Goal: Transaction & Acquisition: Purchase product/service

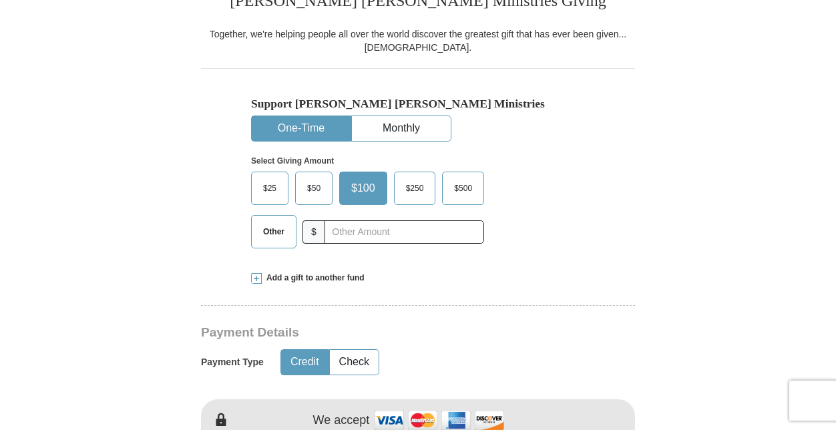
scroll to position [360, 0]
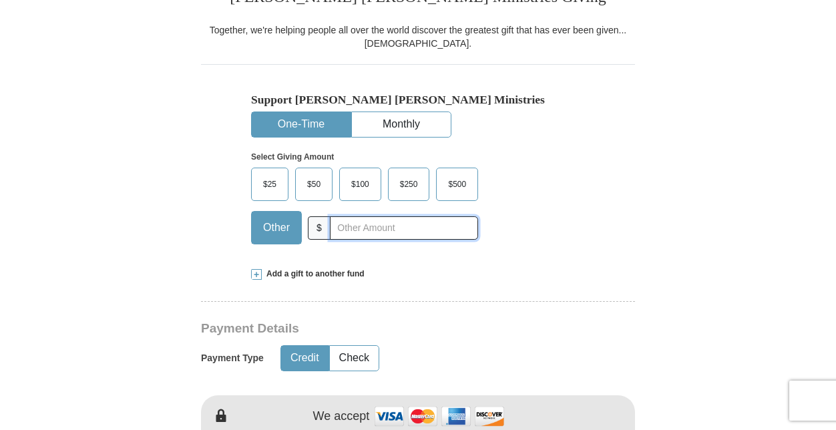
click at [346, 232] on input "text" at bounding box center [404, 227] width 148 height 23
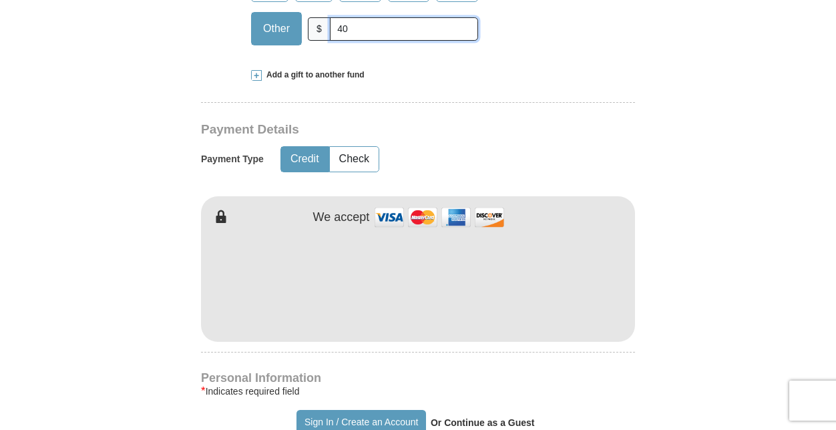
scroll to position [561, 0]
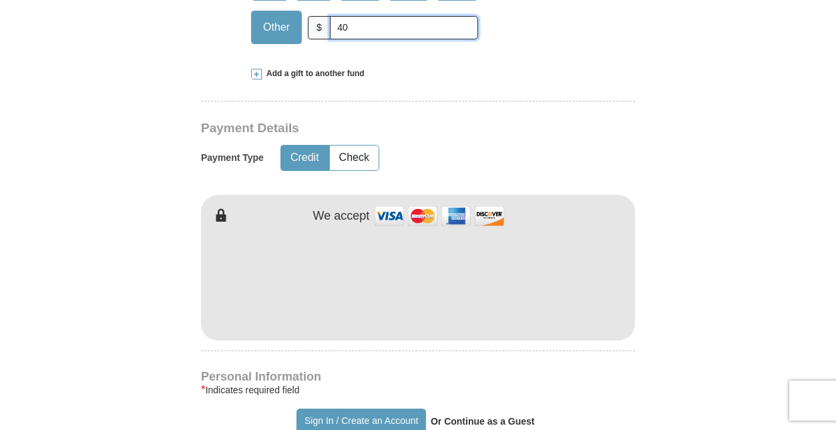
type input "40"
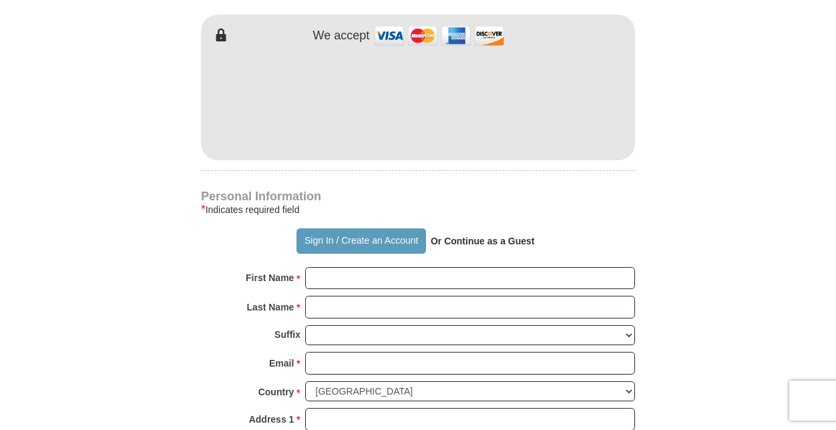
scroll to position [743, 0]
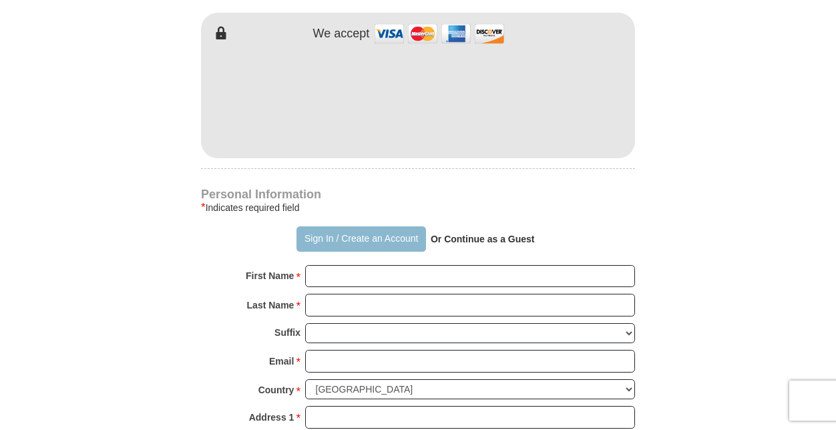
click at [334, 236] on button "Sign In / Create an Account" at bounding box center [360, 238] width 129 height 25
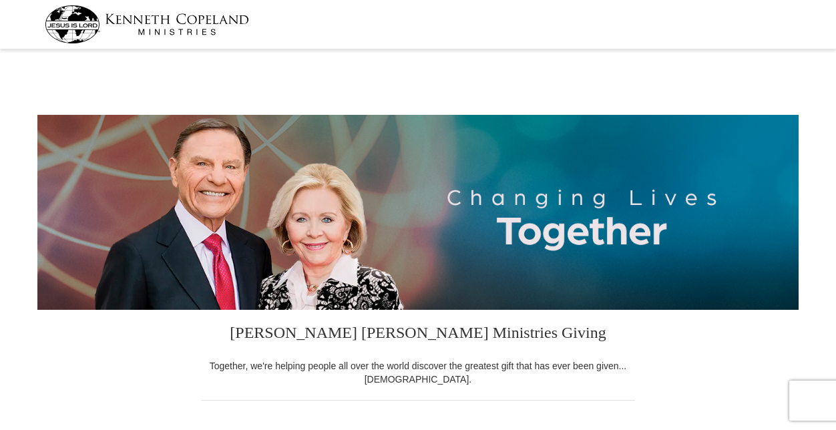
select select "NY"
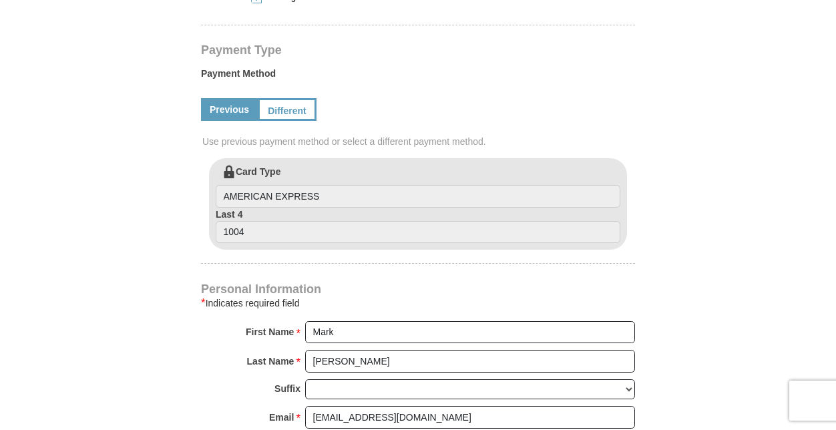
scroll to position [617, 0]
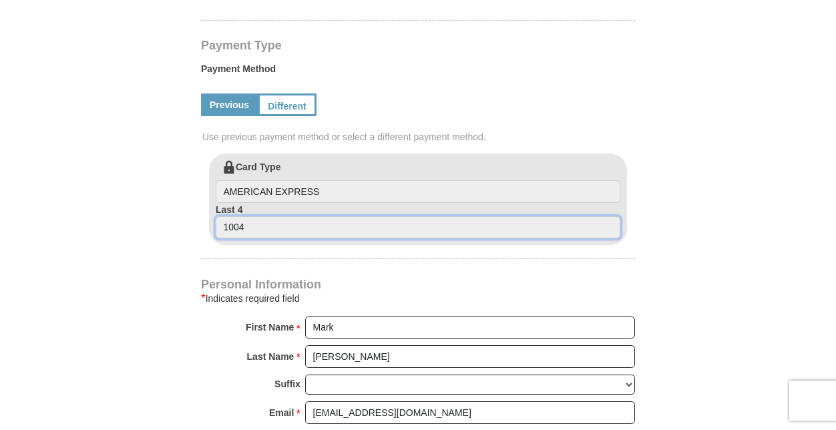
click at [256, 223] on input "1004" at bounding box center [418, 227] width 404 height 23
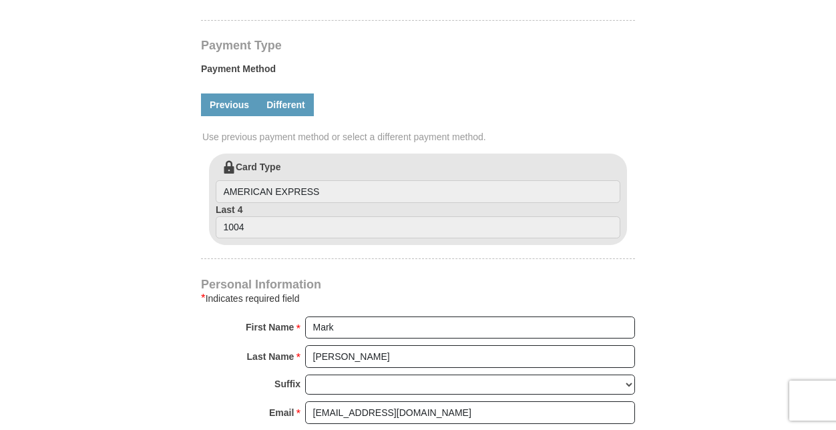
click at [290, 105] on link "Different" at bounding box center [286, 104] width 56 height 23
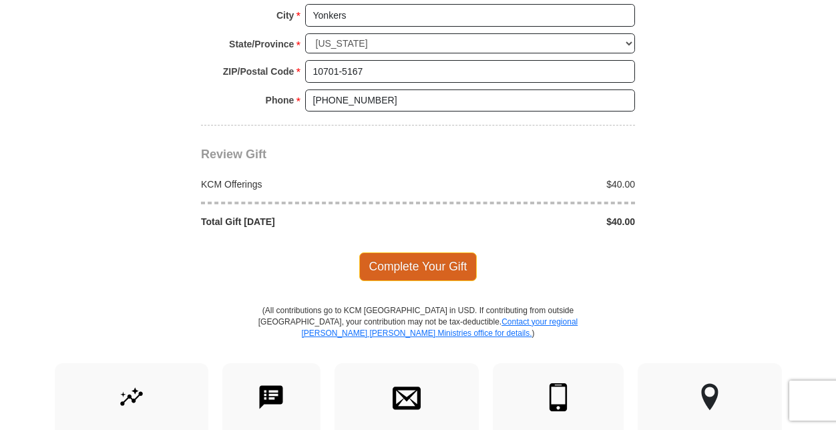
scroll to position [1268, 0]
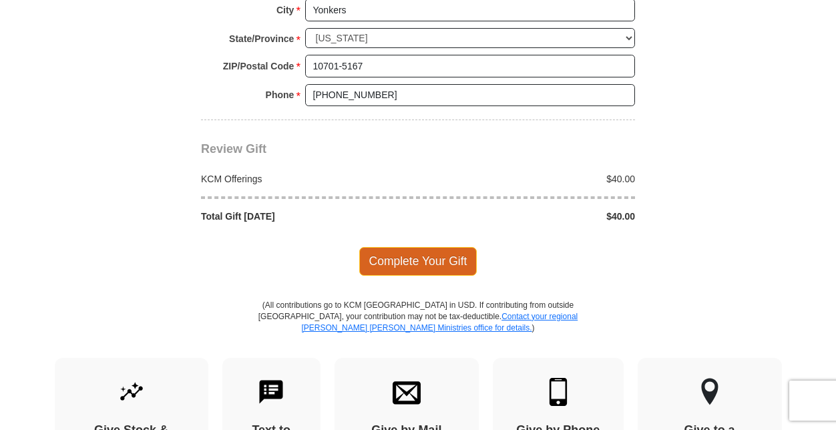
click at [414, 247] on span "Complete Your Gift" at bounding box center [418, 261] width 118 height 28
